Goal: Navigation & Orientation: Go to known website

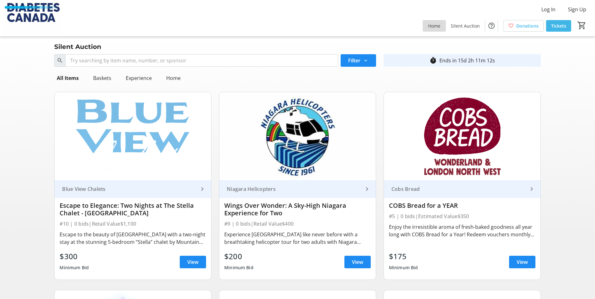
click at [434, 25] on span "Home" at bounding box center [434, 26] width 12 height 7
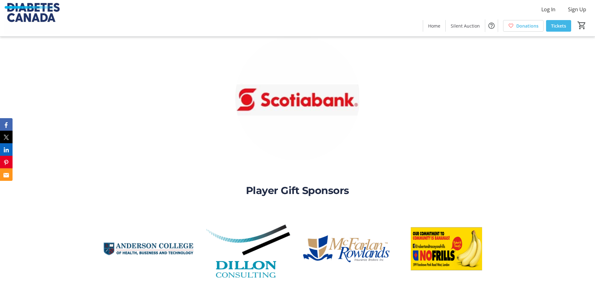
scroll to position [1684, 0]
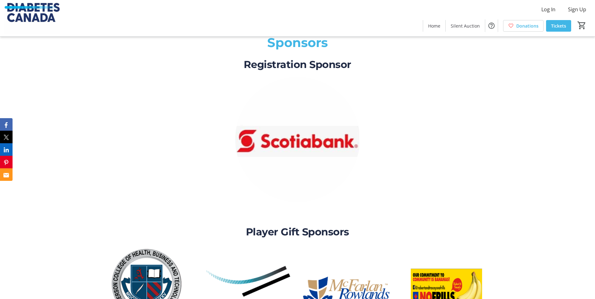
scroll to position [1722, 0]
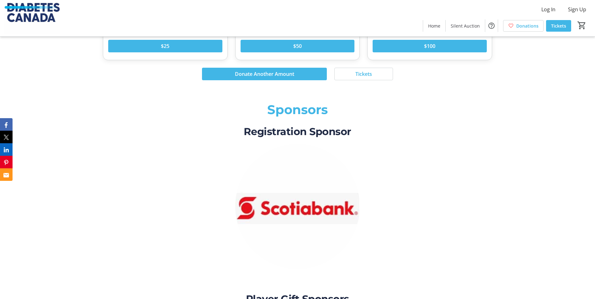
scroll to position [1573, 0]
